Goal: Navigation & Orientation: Find specific page/section

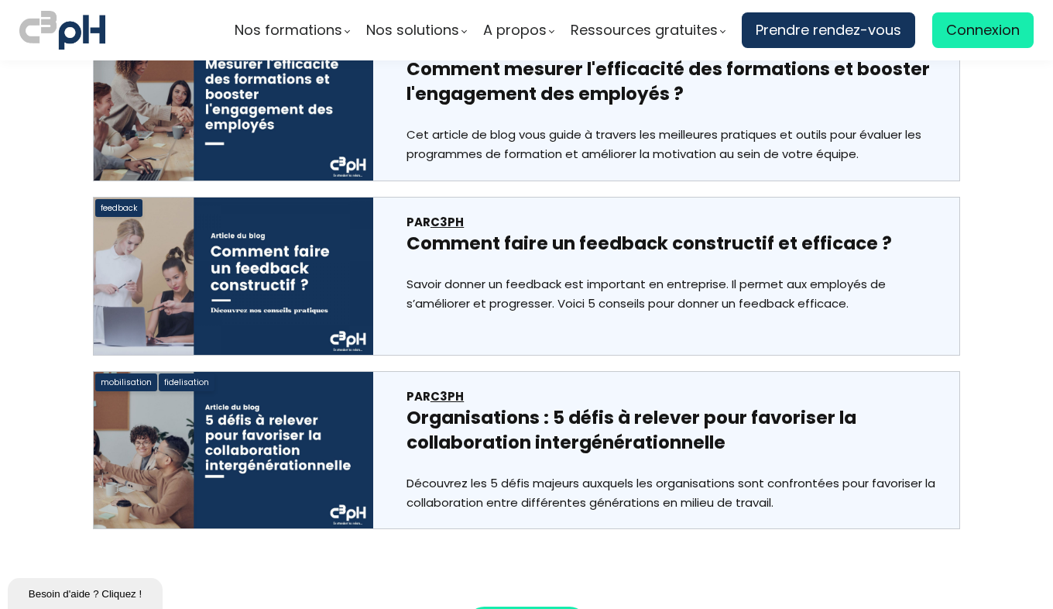
scroll to position [8158, 0]
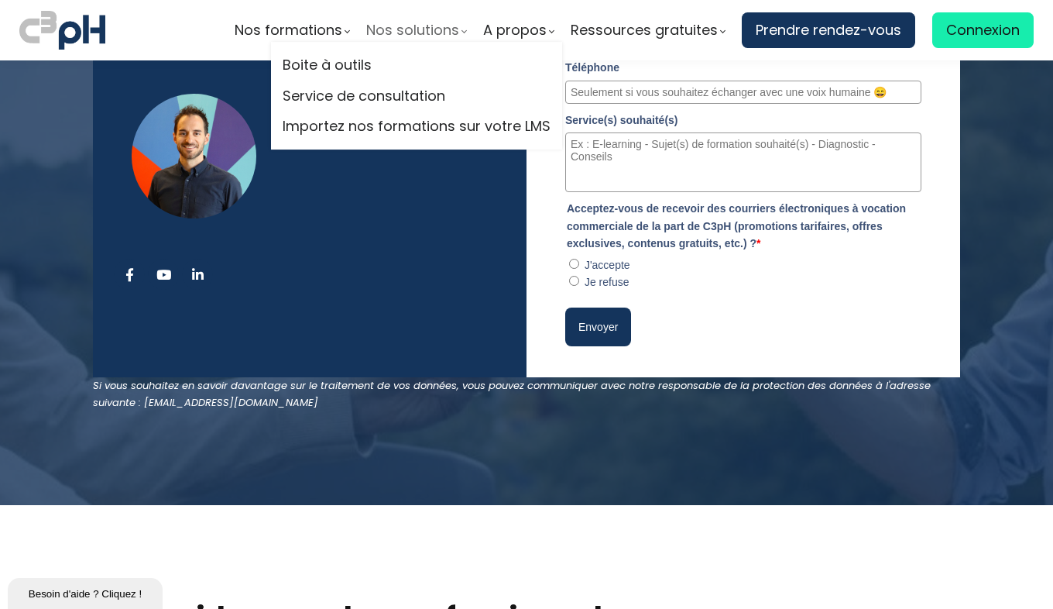
click at [407, 26] on span "Nos solutions" at bounding box center [412, 30] width 93 height 23
click at [384, 59] on link "Boite à outils" at bounding box center [417, 64] width 268 height 23
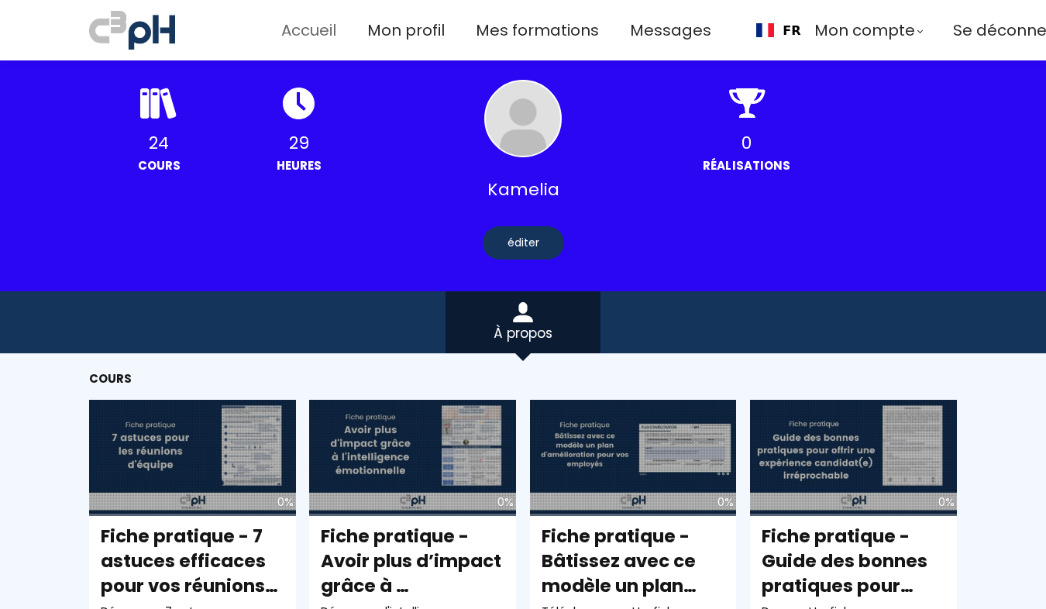
click at [335, 39] on span "Accueil" at bounding box center [308, 31] width 55 height 26
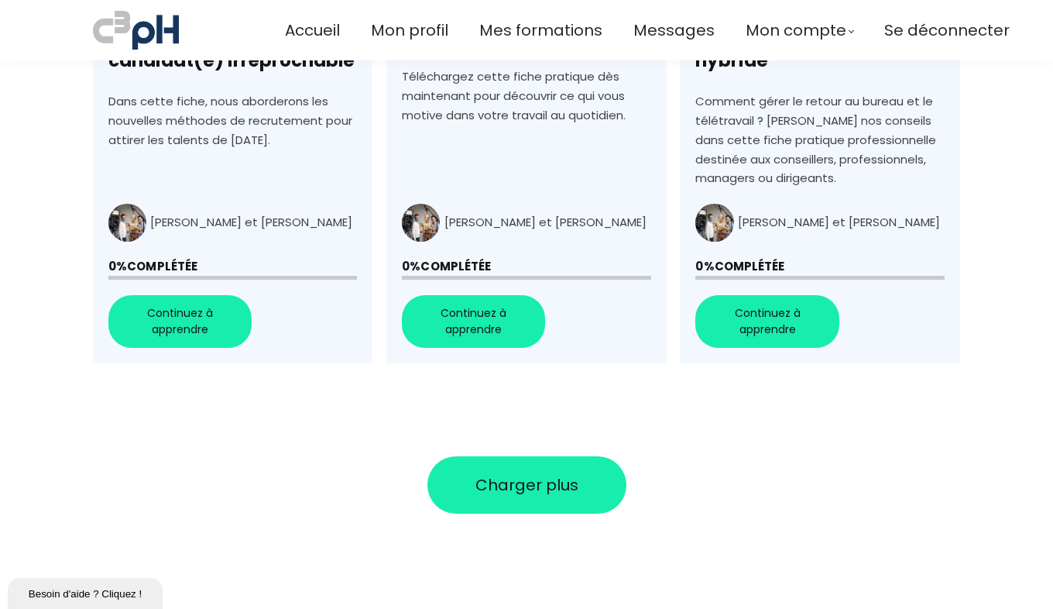
scroll to position [6502, 0]
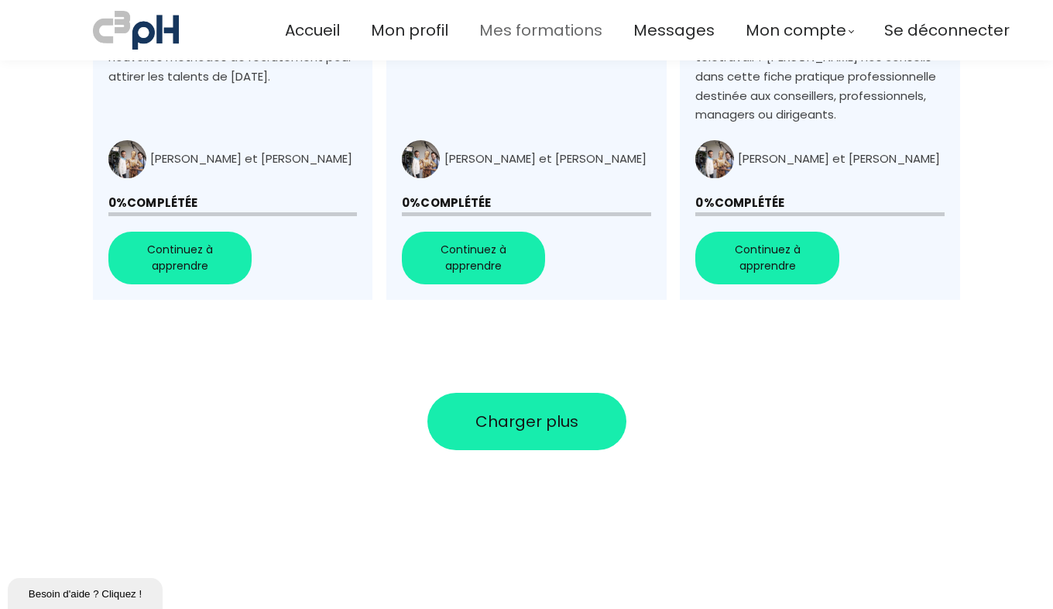
click at [576, 40] on span "Mes formations" at bounding box center [540, 31] width 123 height 26
